Goal: Task Accomplishment & Management: Manage account settings

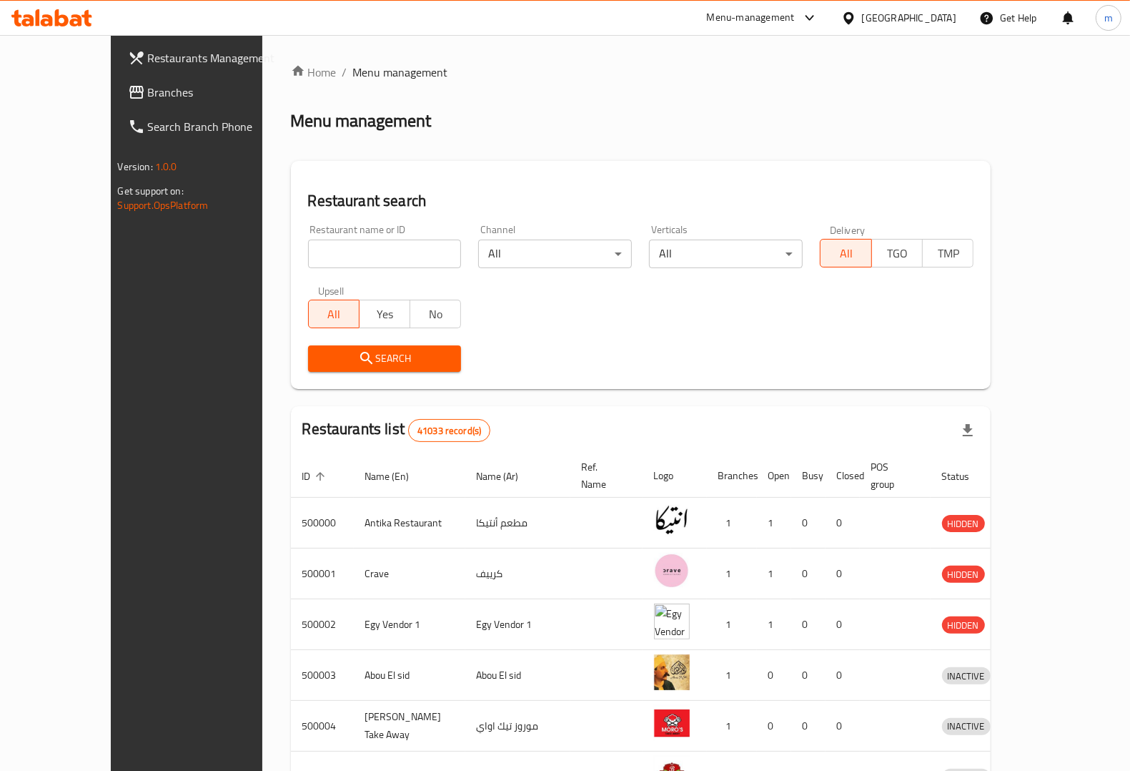
click at [856, 14] on icon at bounding box center [848, 18] width 15 height 15
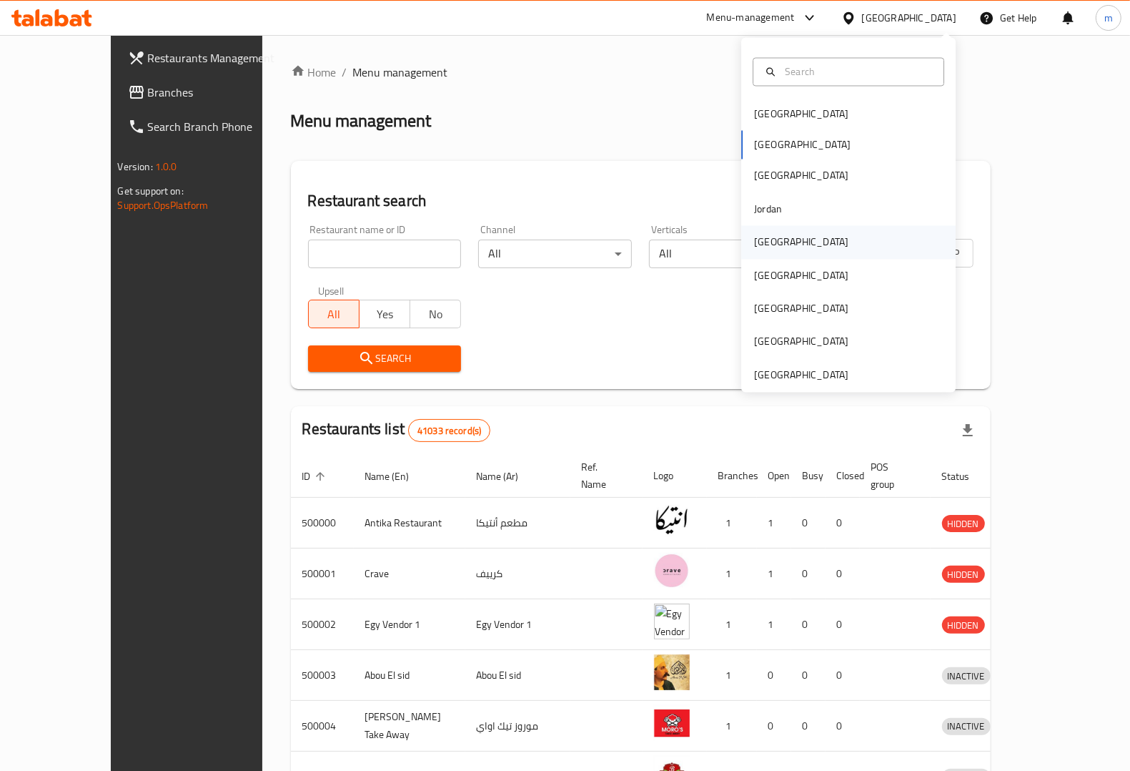
click at [777, 254] on div "[GEOGRAPHIC_DATA]" at bounding box center [801, 242] width 117 height 33
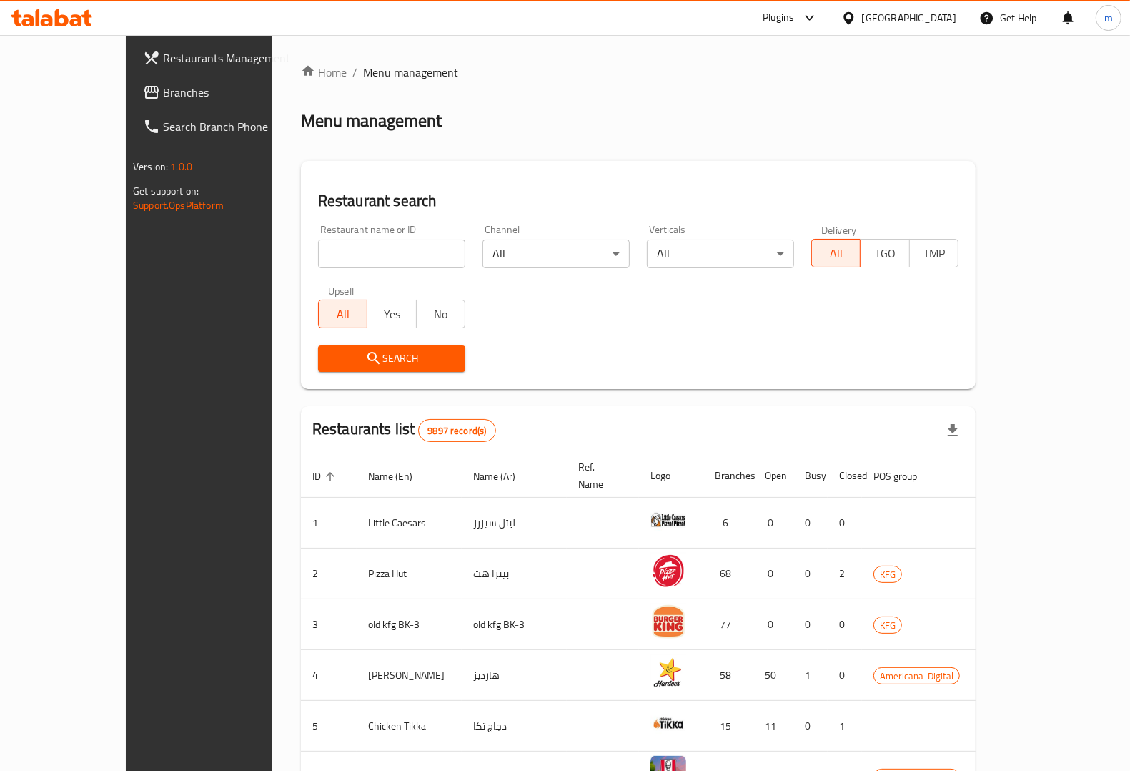
click at [163, 57] on span "Restaurants Management" at bounding box center [233, 57] width 140 height 17
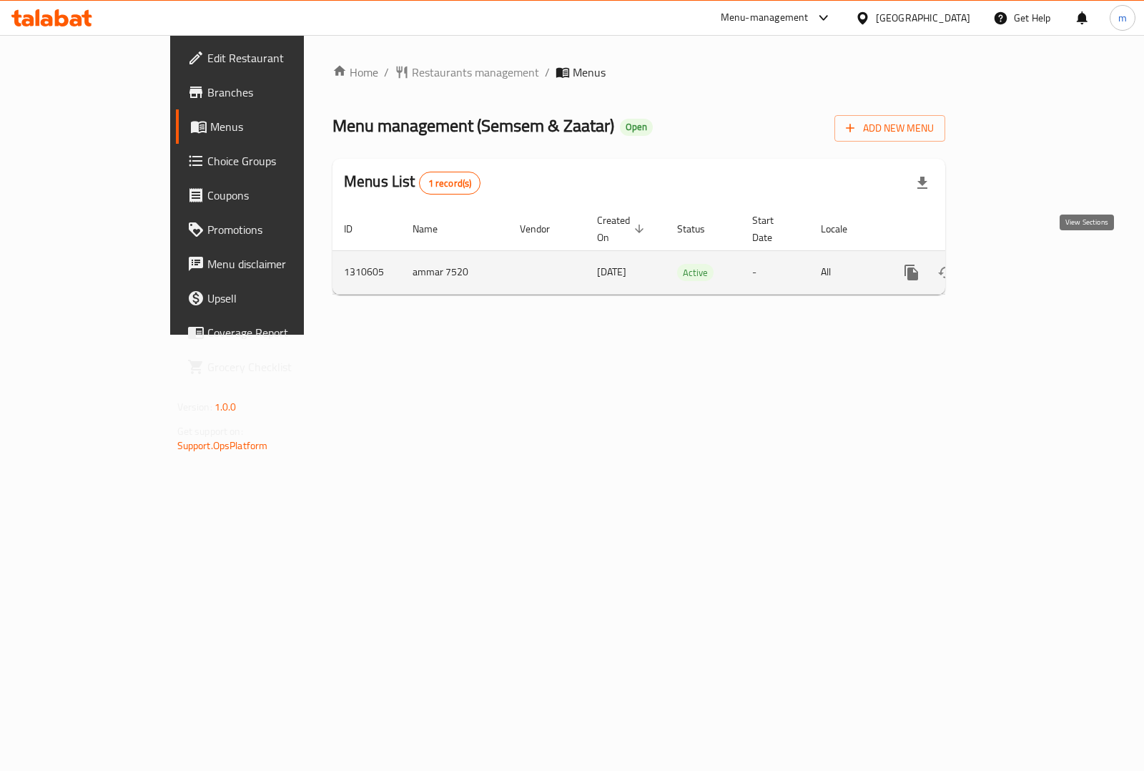
click at [1021, 266] on icon "enhanced table" at bounding box center [1014, 272] width 13 height 13
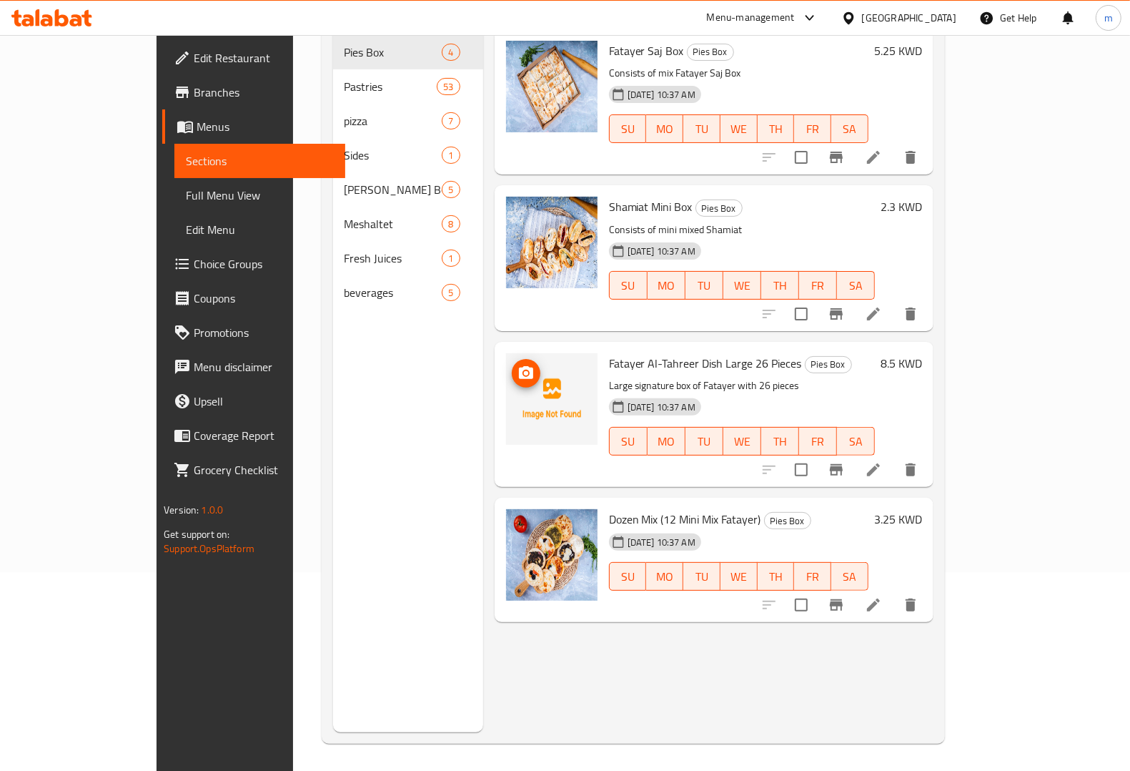
scroll to position [201, 0]
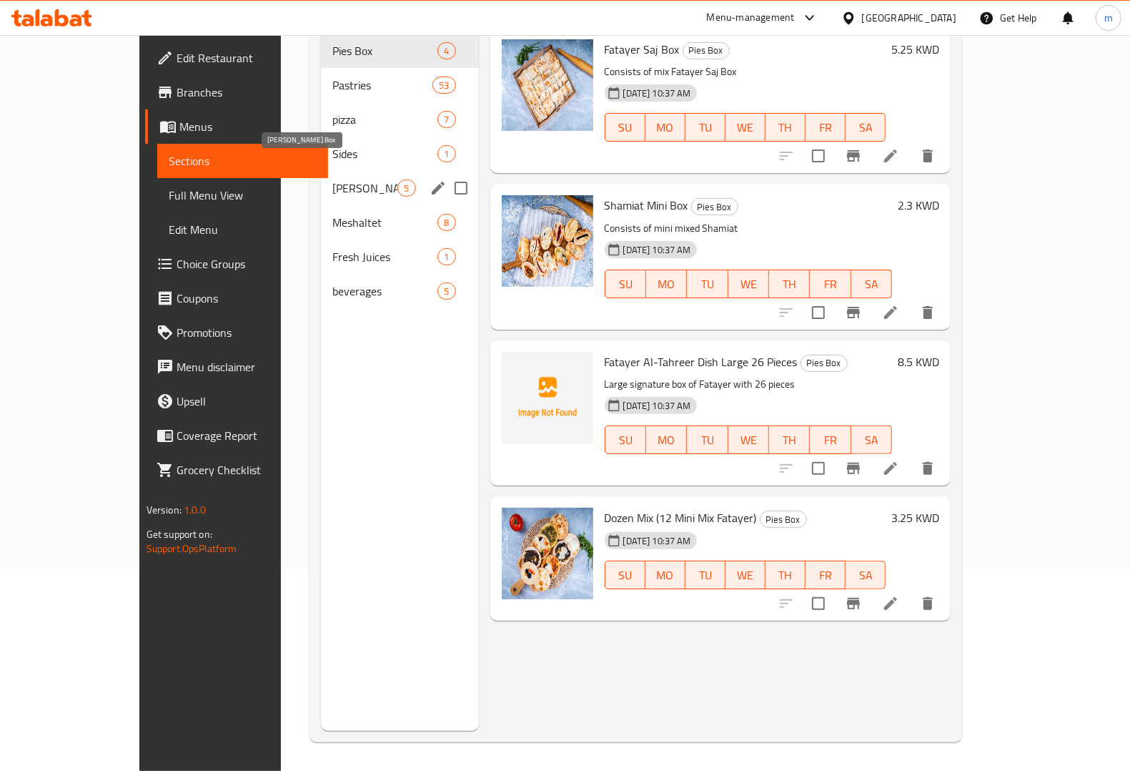
click at [332, 179] on span "[PERSON_NAME] Box" at bounding box center [364, 187] width 65 height 17
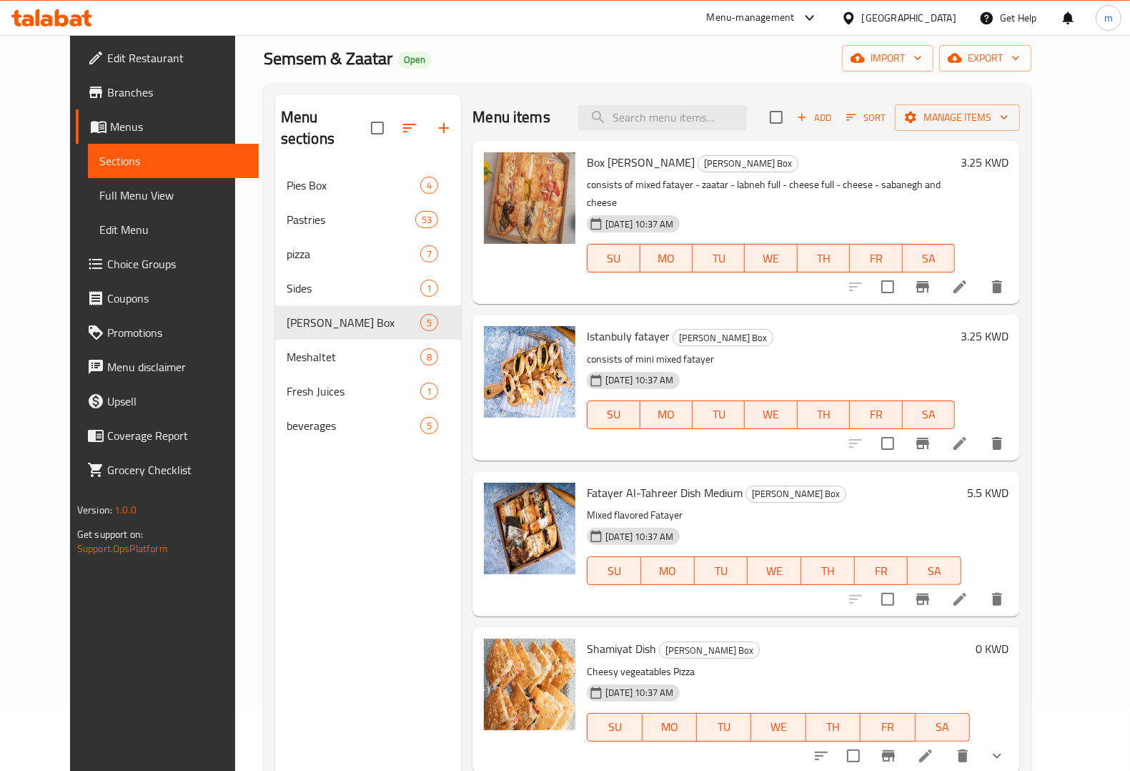
scroll to position [22, 0]
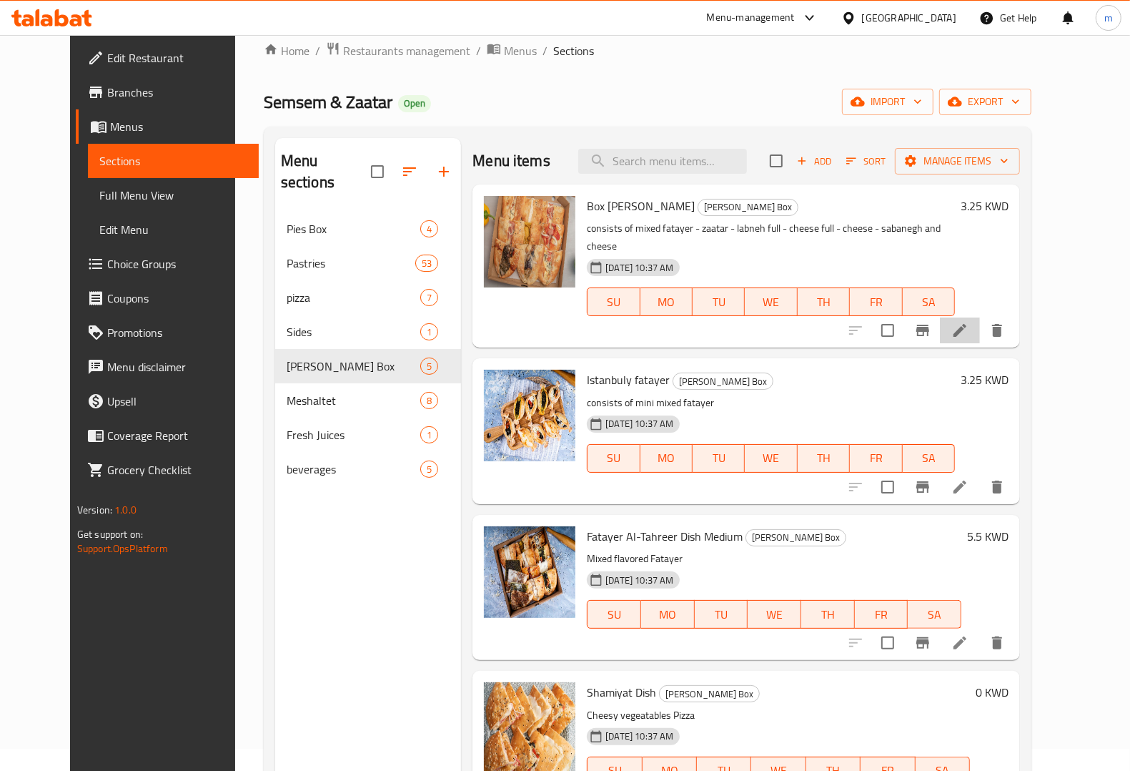
click at [980, 317] on li at bounding box center [960, 330] width 40 height 26
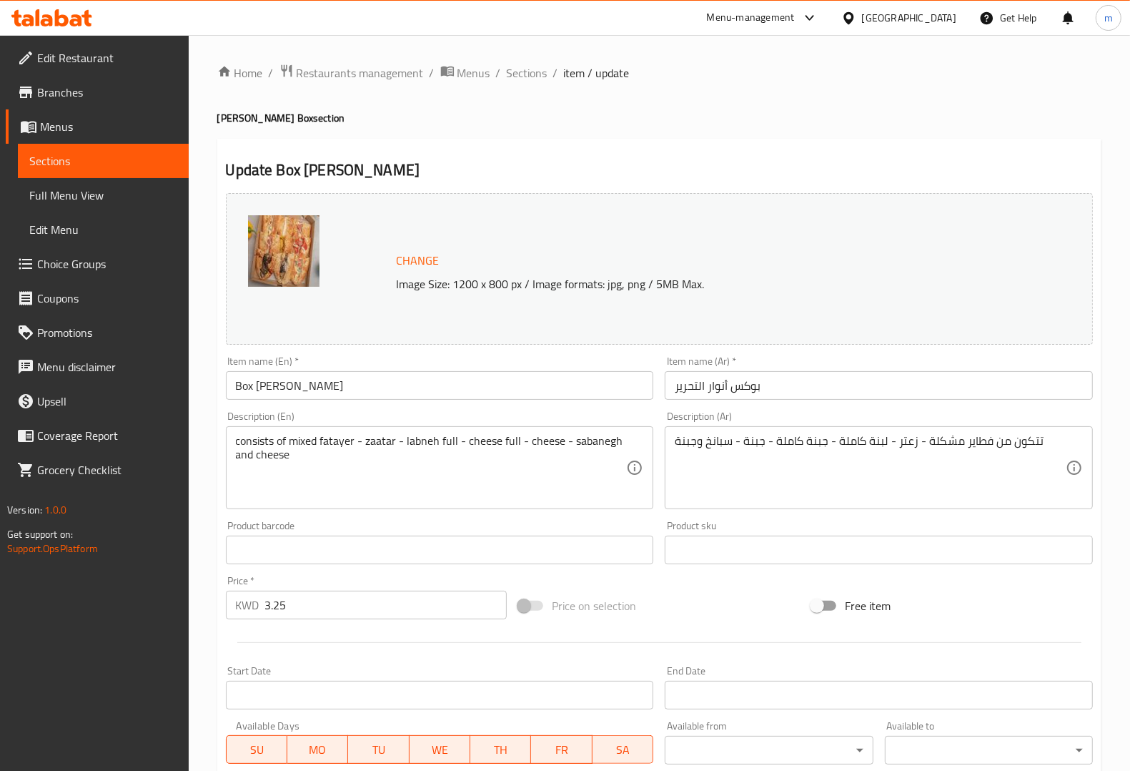
click at [92, 159] on span "Sections" at bounding box center [103, 160] width 148 height 17
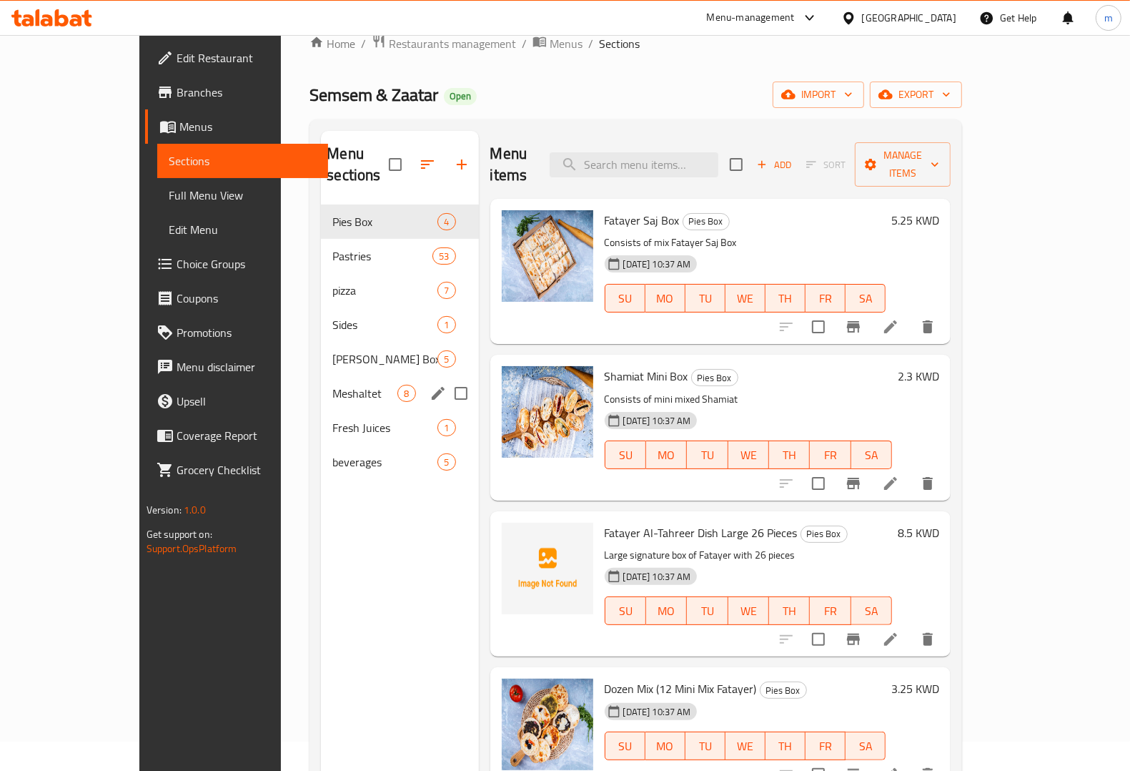
scroll to position [22, 0]
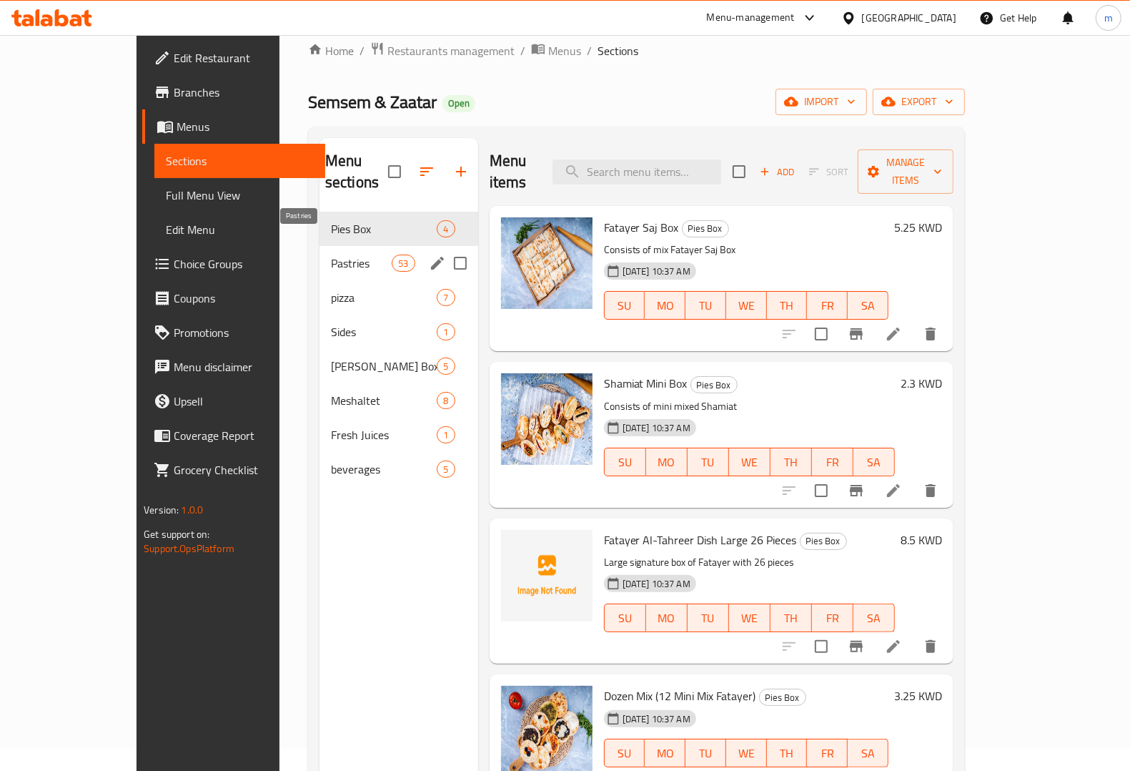
click at [331, 254] on span "Pastries" at bounding box center [361, 262] width 61 height 17
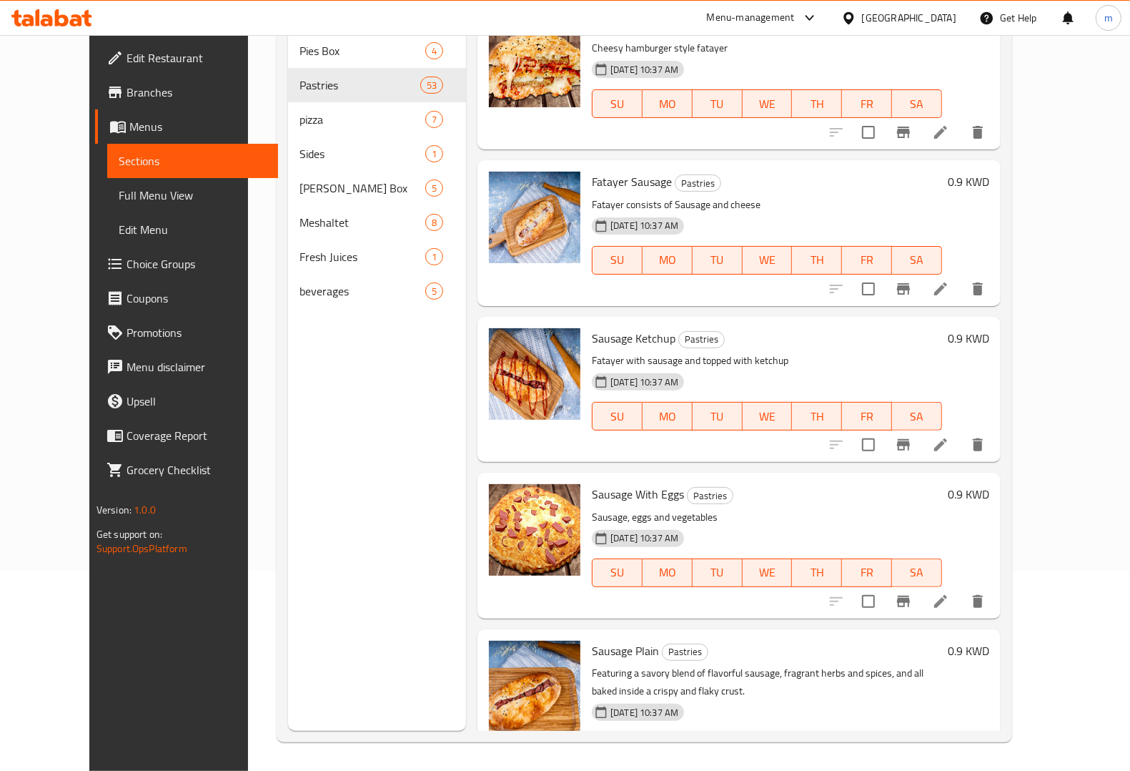
scroll to position [201, 0]
click at [949, 766] on icon at bounding box center [940, 774] width 17 height 17
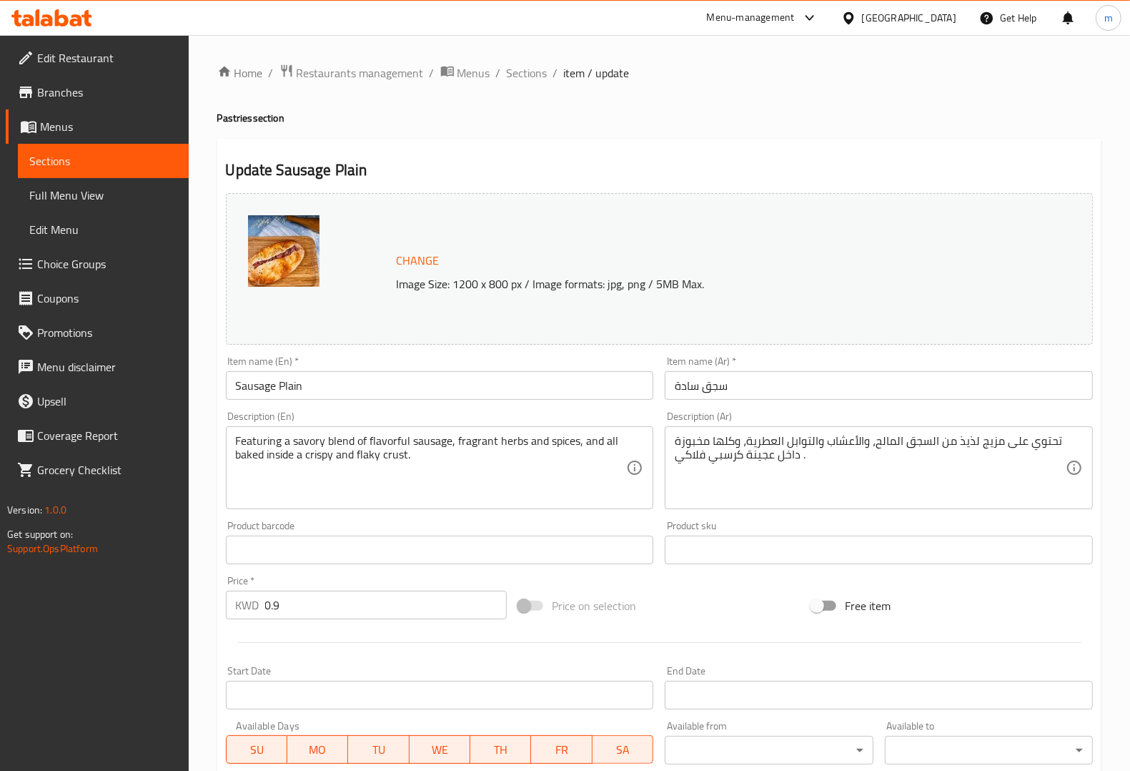
click at [90, 159] on span "Sections" at bounding box center [103, 160] width 148 height 17
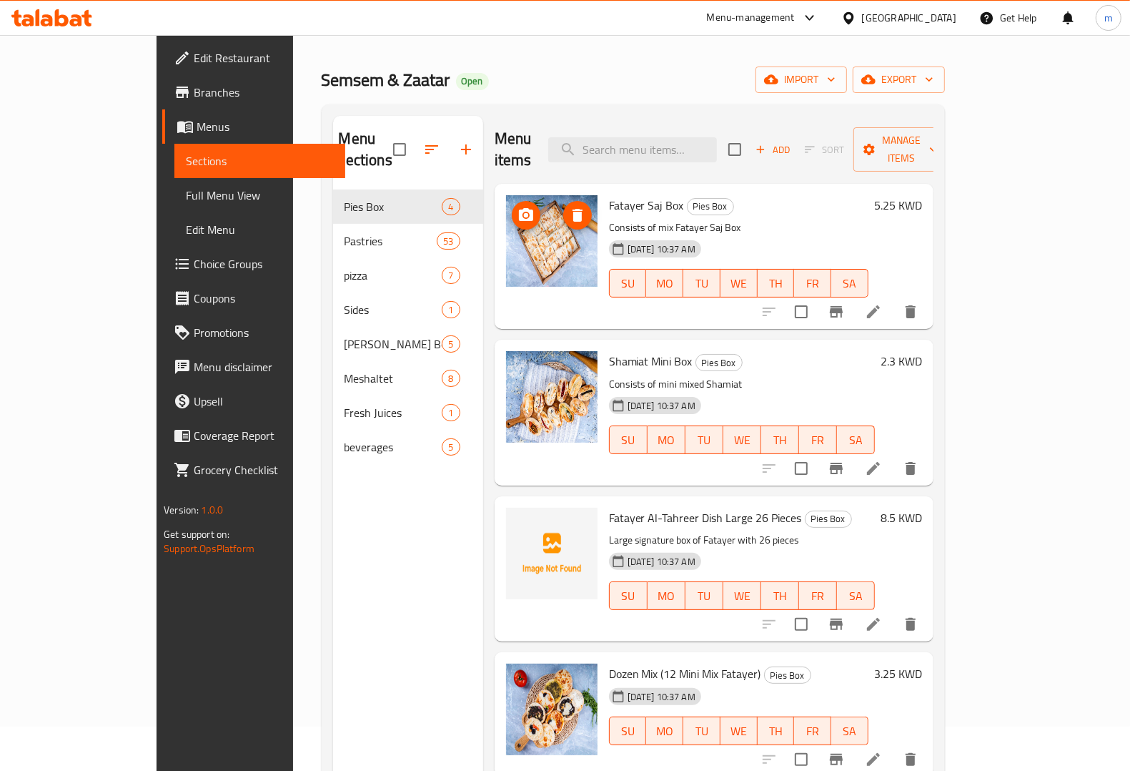
scroll to position [201, 0]
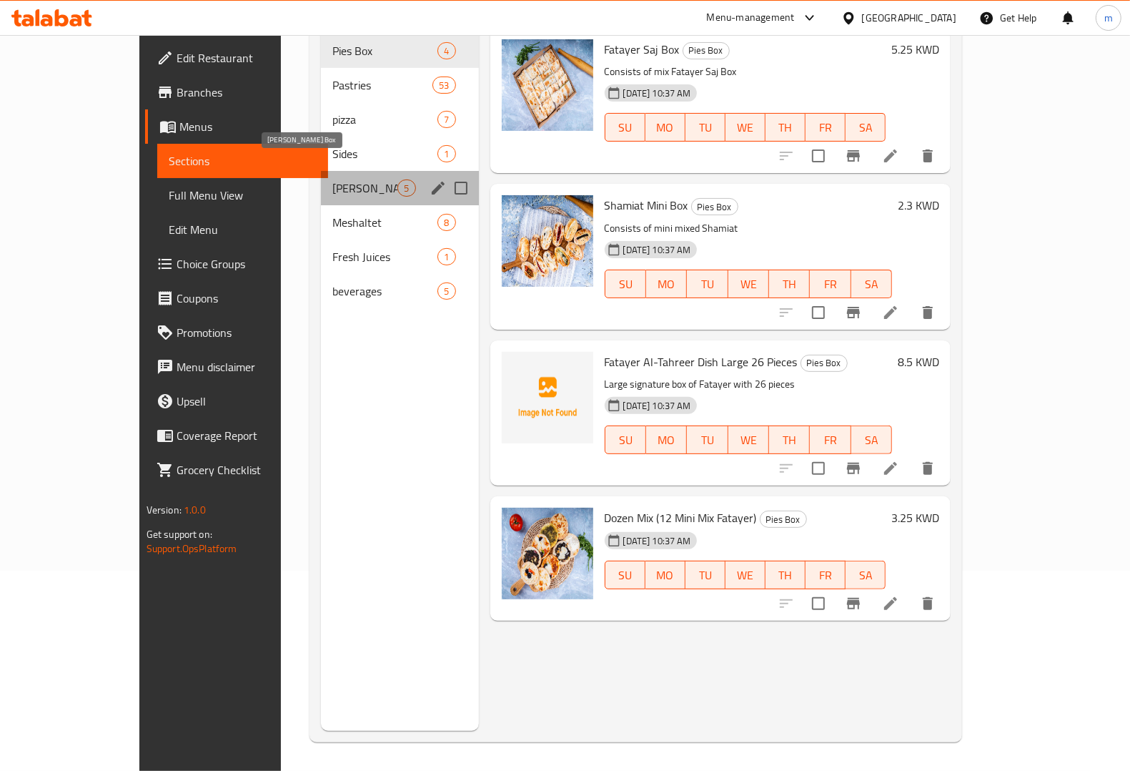
click at [332, 179] on span "[PERSON_NAME] Box" at bounding box center [364, 187] width 65 height 17
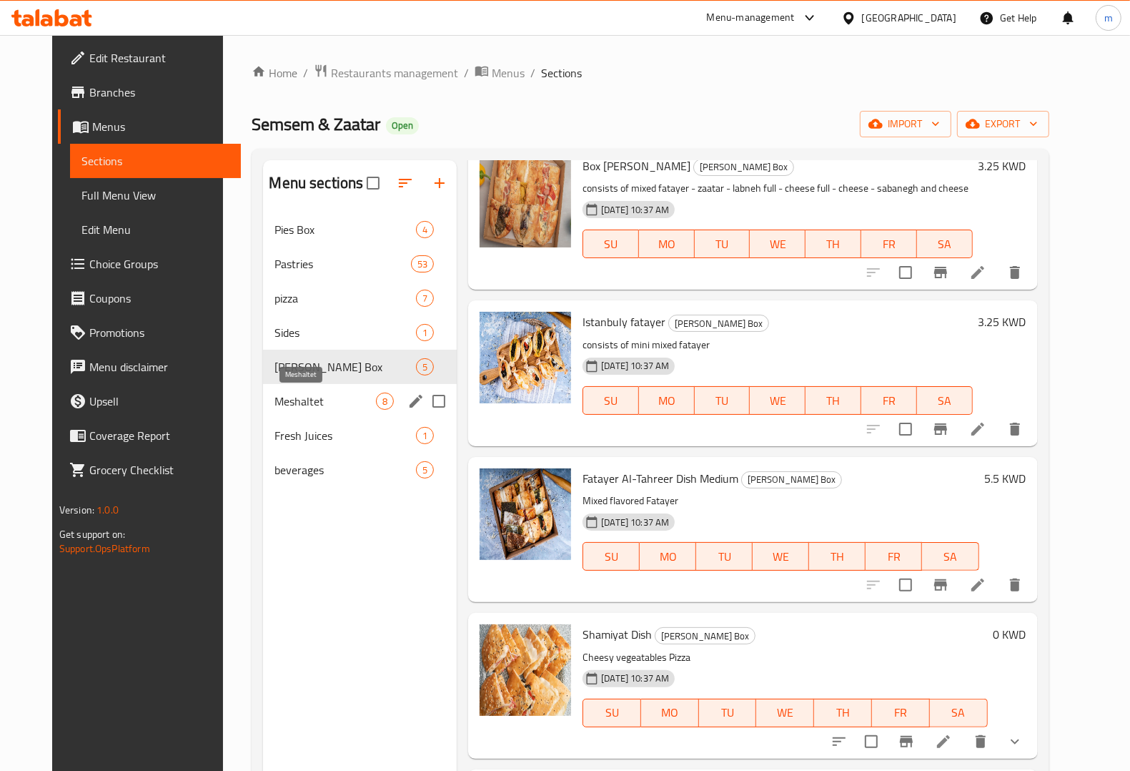
click at [302, 402] on span "Meshaltet" at bounding box center [326, 400] width 102 height 17
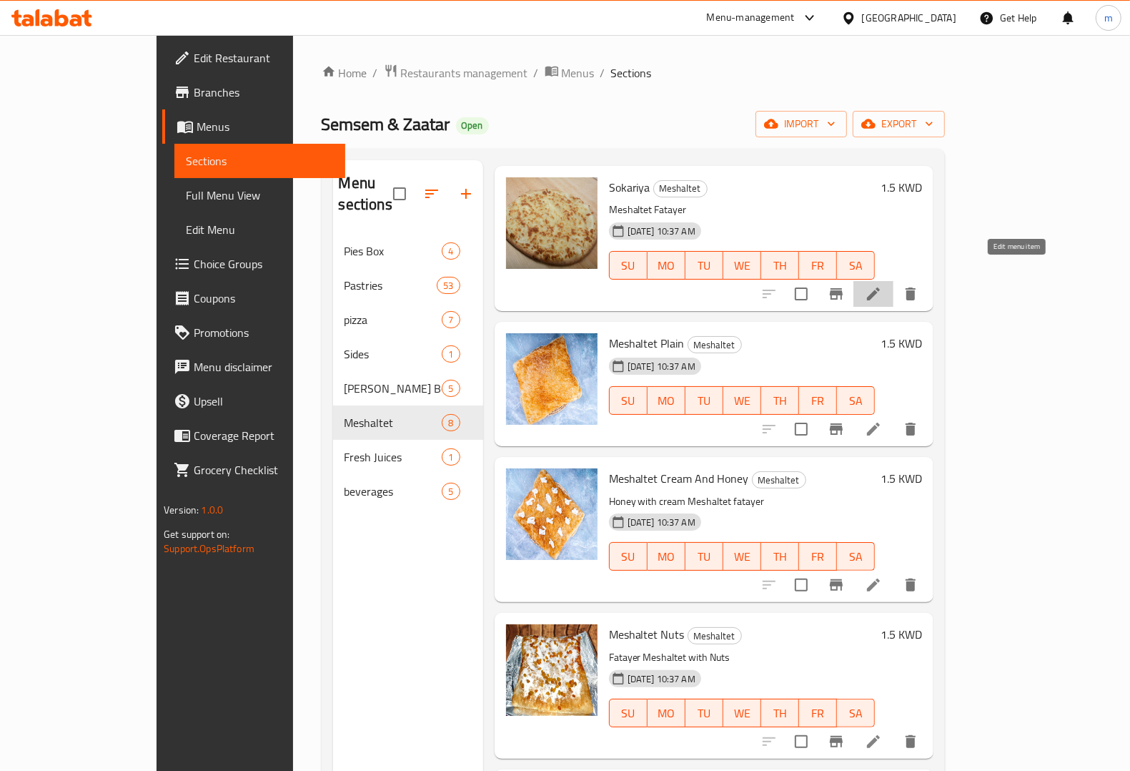
click at [882, 285] on icon at bounding box center [873, 293] width 17 height 17
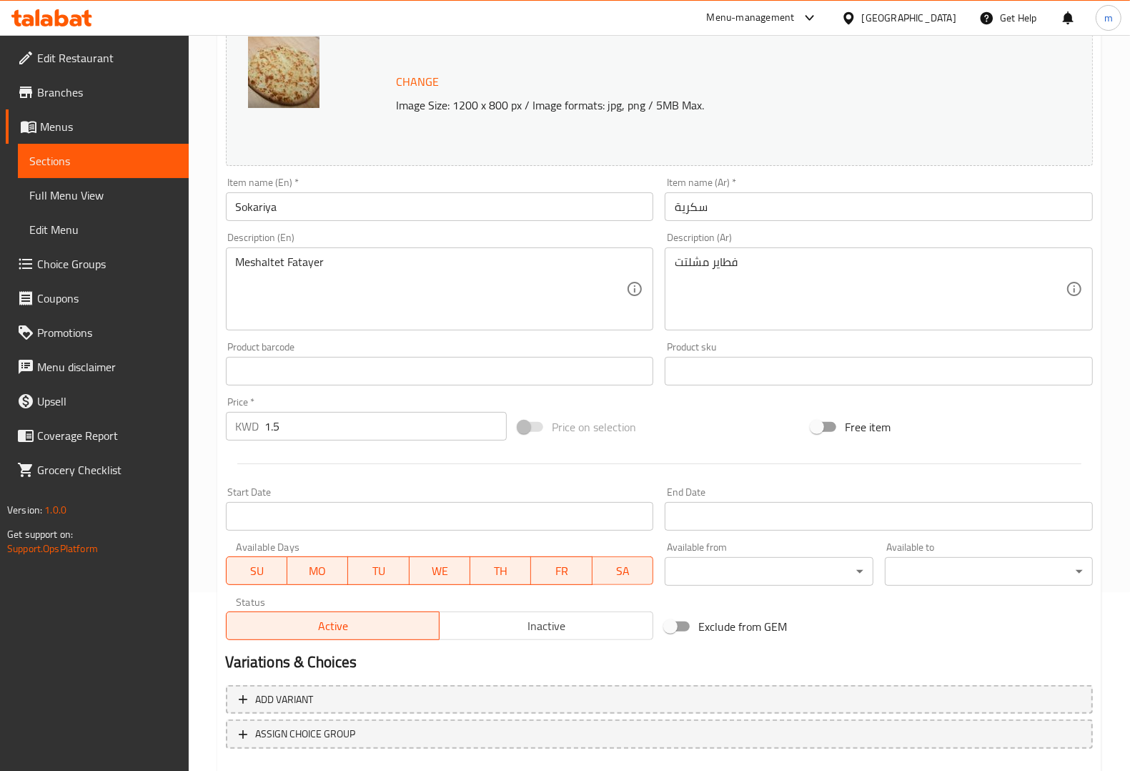
scroll to position [258, 0]
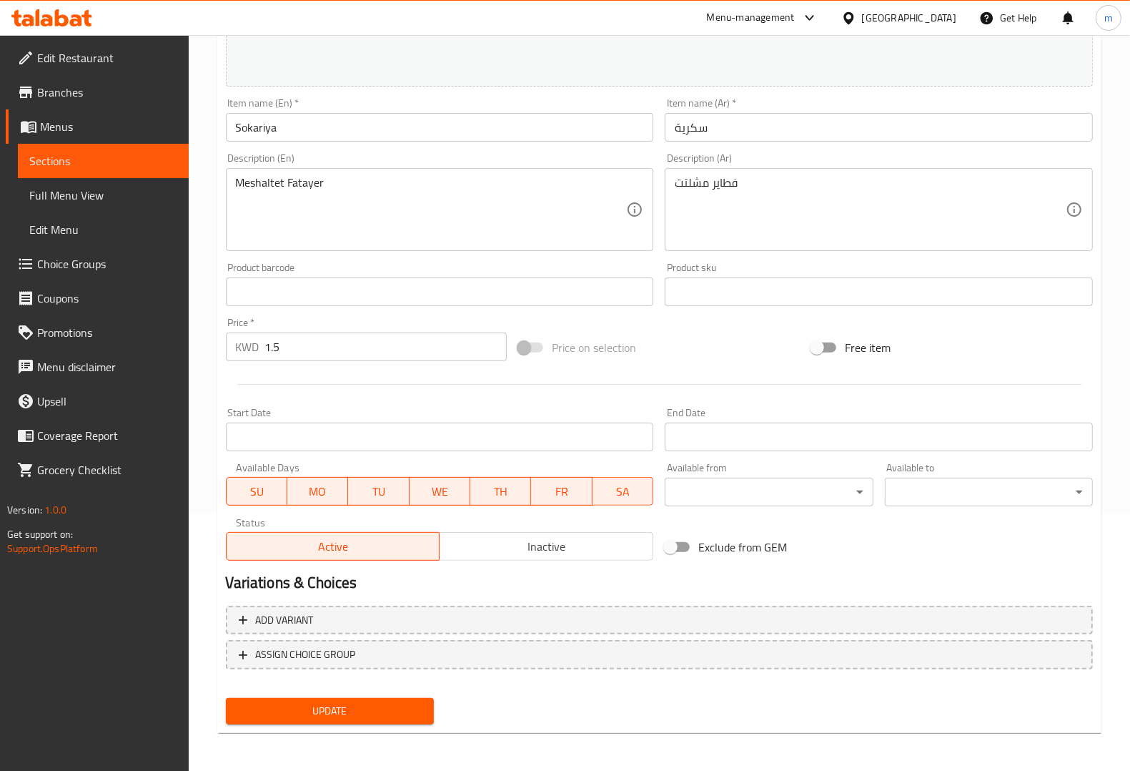
click at [59, 152] on span "Sections" at bounding box center [103, 160] width 148 height 17
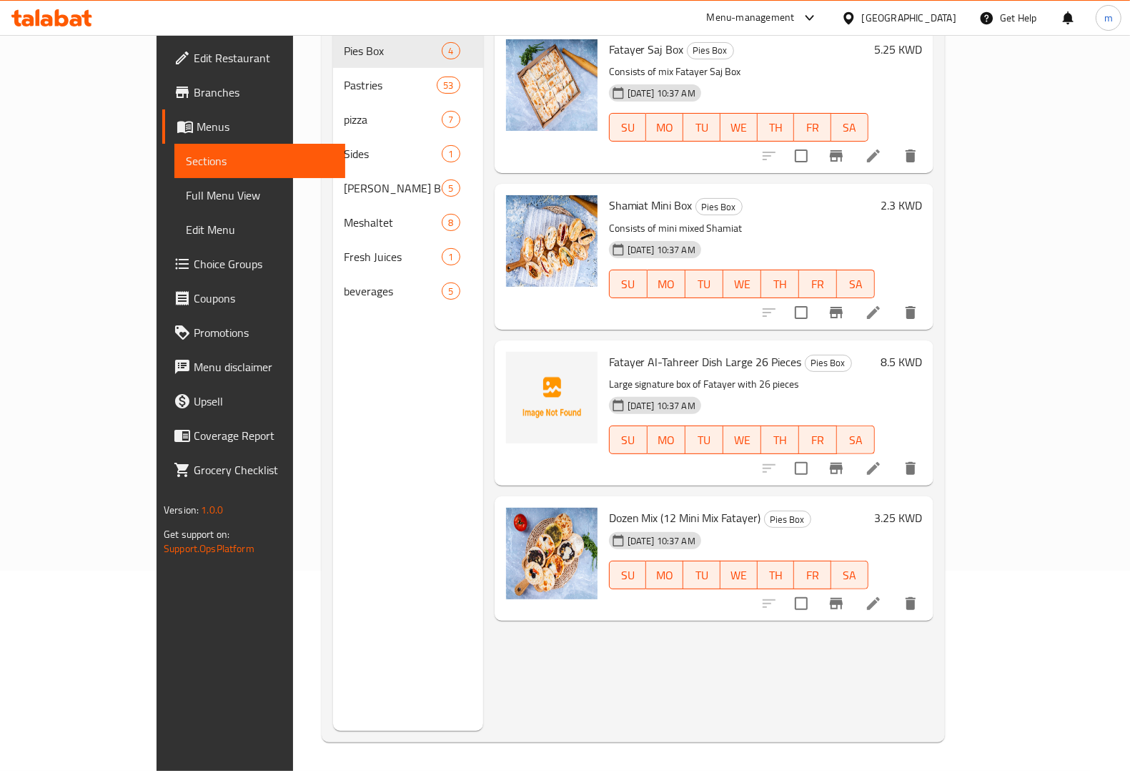
scroll to position [201, 0]
